Goal: Complete application form

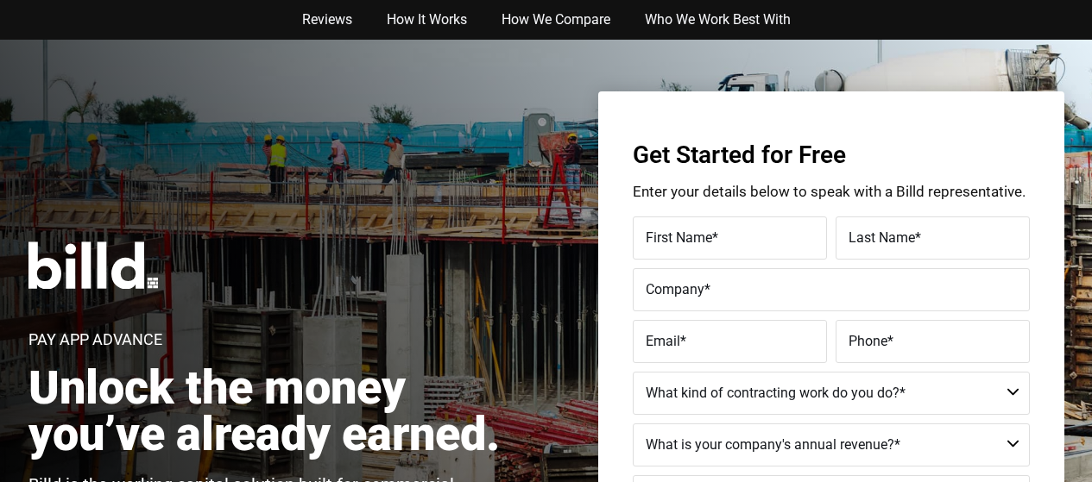
type input "Gae"
type input "Fingleton"
type input "Fingleton Builders"
type input "[EMAIL_ADDRESS][DOMAIN_NAME]"
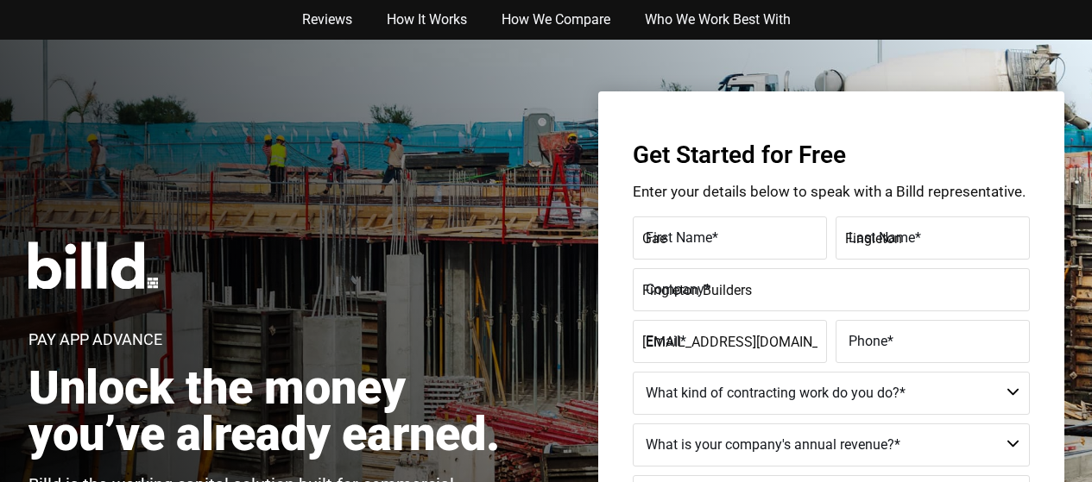
type input "[PHONE_NUMBER]"
select select "Commercial and Residential"
type textarea "I am interested in learning more about how [DOMAIN_NAME] can help my business t…"
type input "[PHONE_NUMBER]"
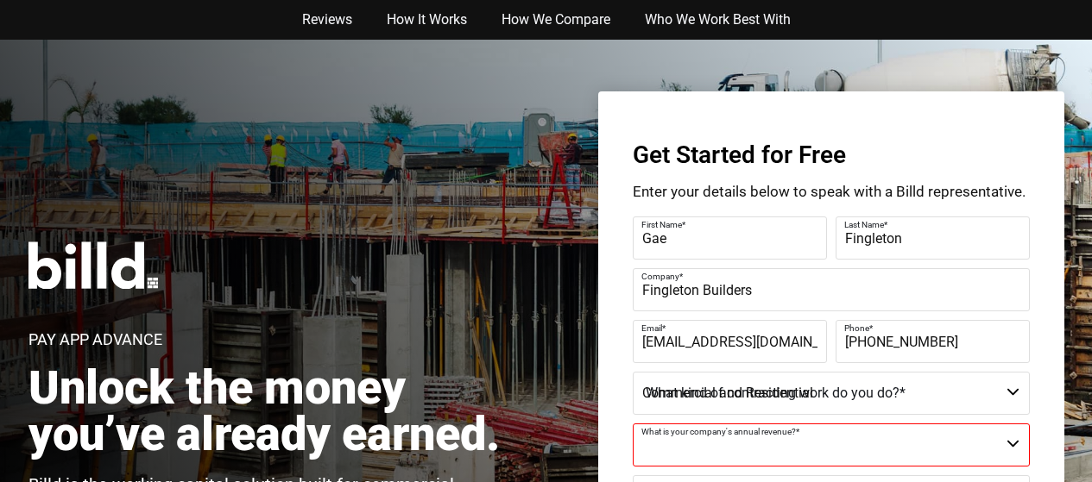
click at [57, 278] on img at bounding box center [92, 265] width 129 height 47
